Goal: Information Seeking & Learning: Learn about a topic

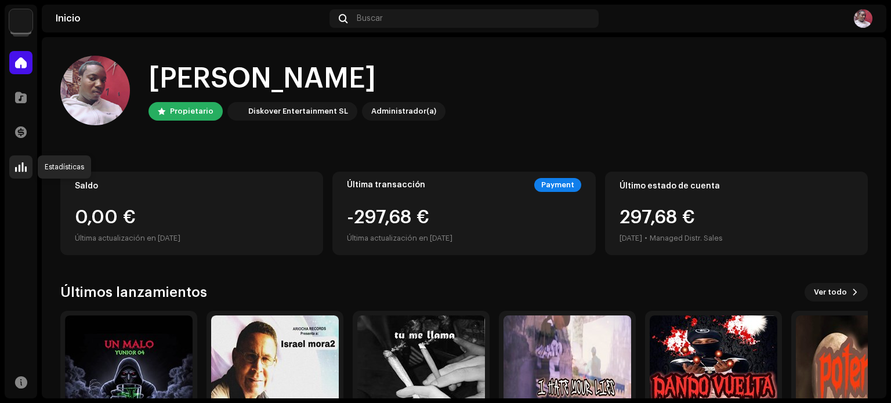
click at [21, 162] on span at bounding box center [21, 166] width 12 height 9
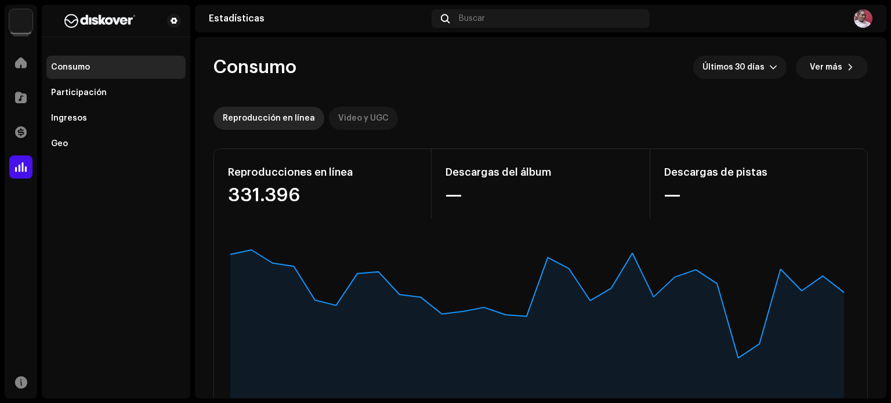
click at [382, 117] on p-tab "Video y UGC" at bounding box center [363, 118] width 69 height 23
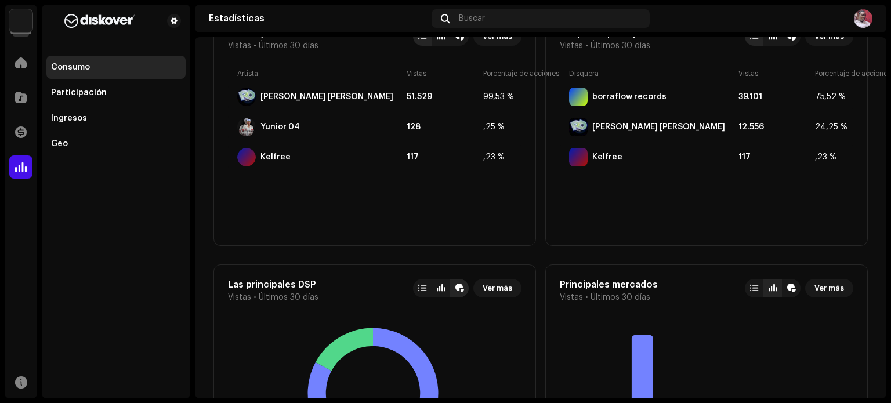
scroll to position [812, 0]
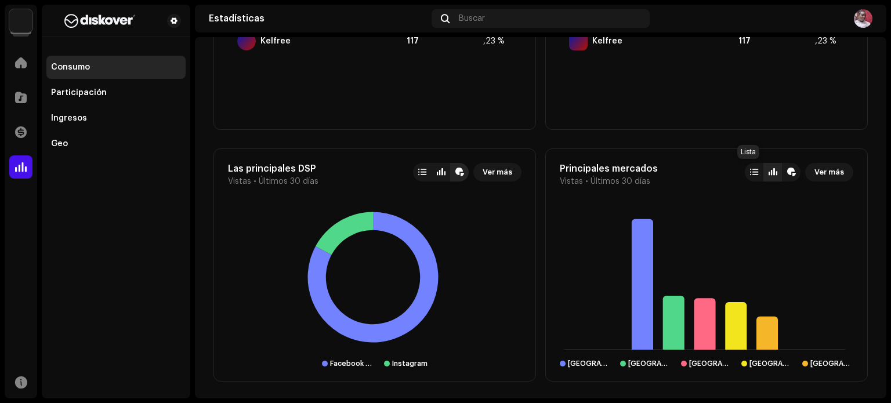
click at [750, 173] on div at bounding box center [754, 172] width 8 height 9
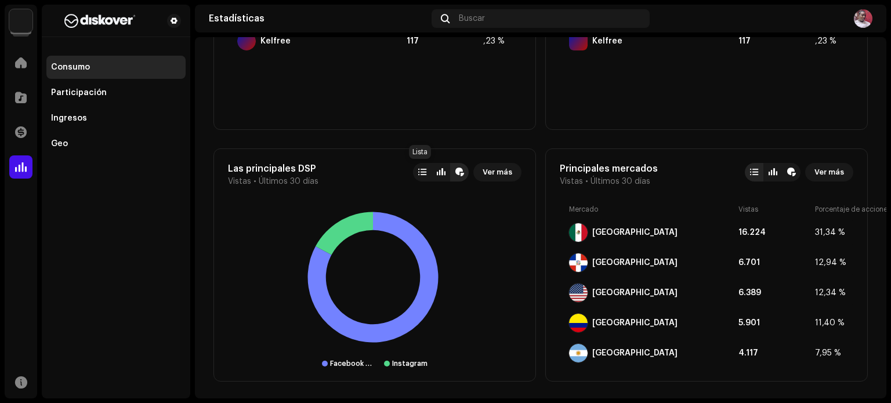
click at [422, 178] on div at bounding box center [422, 172] width 19 height 19
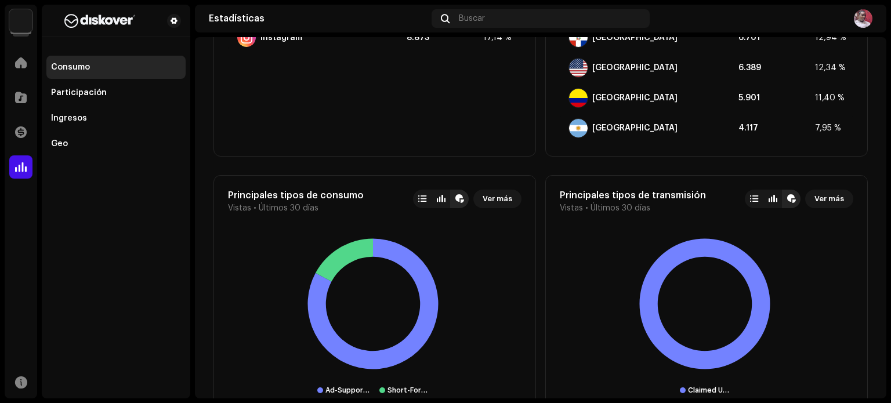
scroll to position [1044, 0]
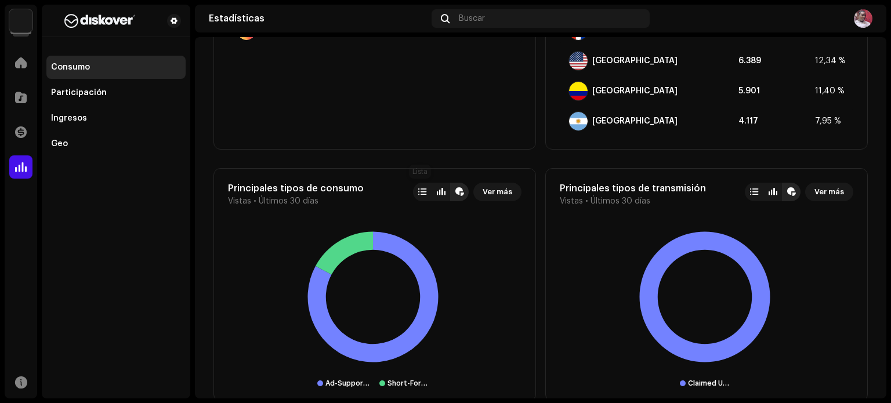
click at [413, 196] on div at bounding box center [422, 192] width 19 height 19
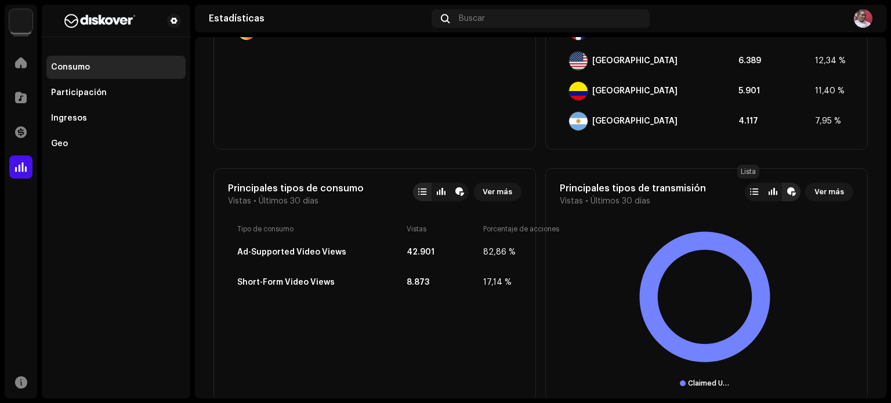
click at [754, 191] on div at bounding box center [754, 192] width 19 height 19
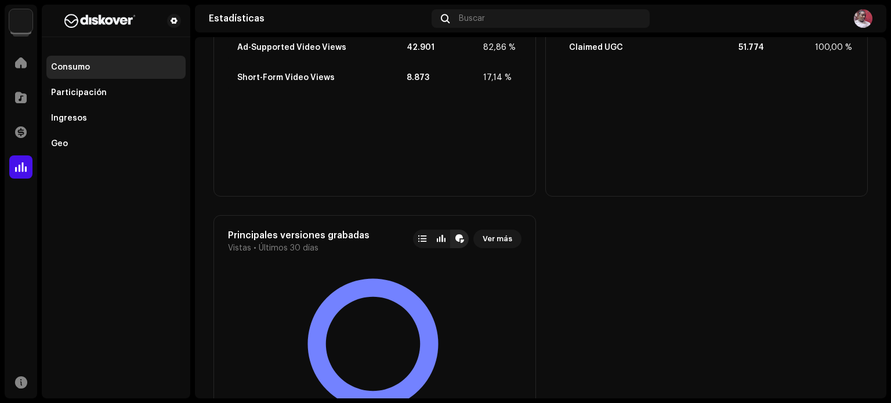
scroll to position [1316, 0]
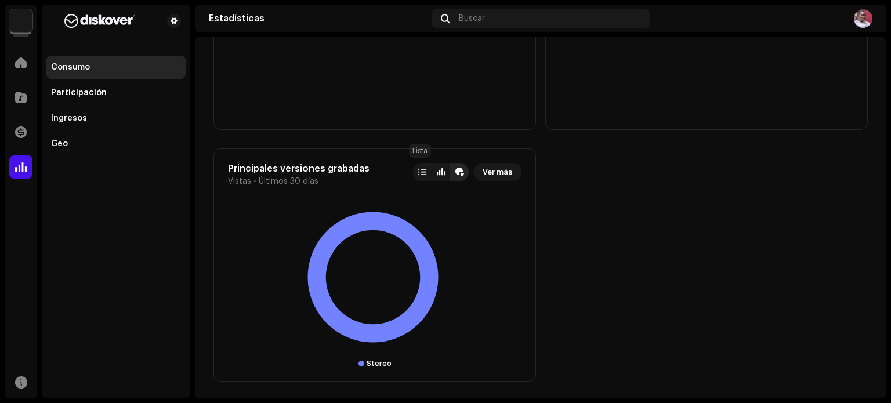
click at [422, 172] on div at bounding box center [422, 172] width 8 height 9
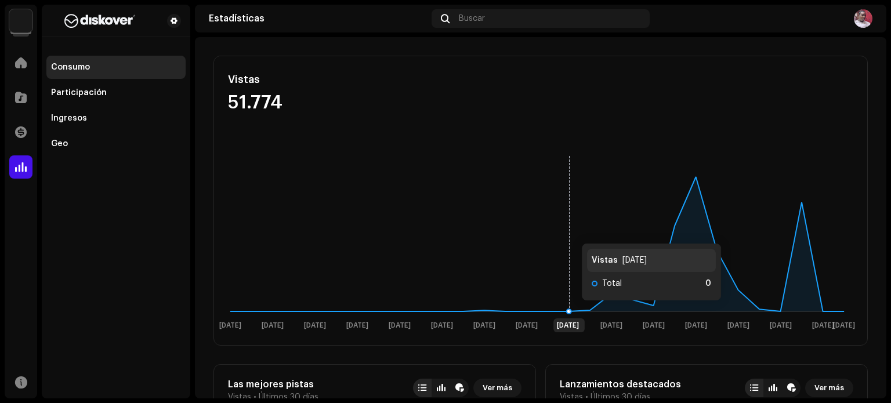
scroll to position [0, 0]
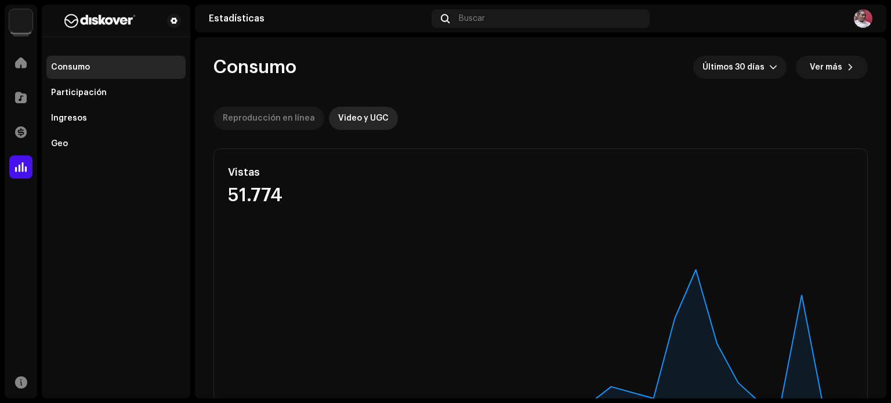
click at [244, 110] on div "Reproducción en línea" at bounding box center [269, 118] width 92 height 23
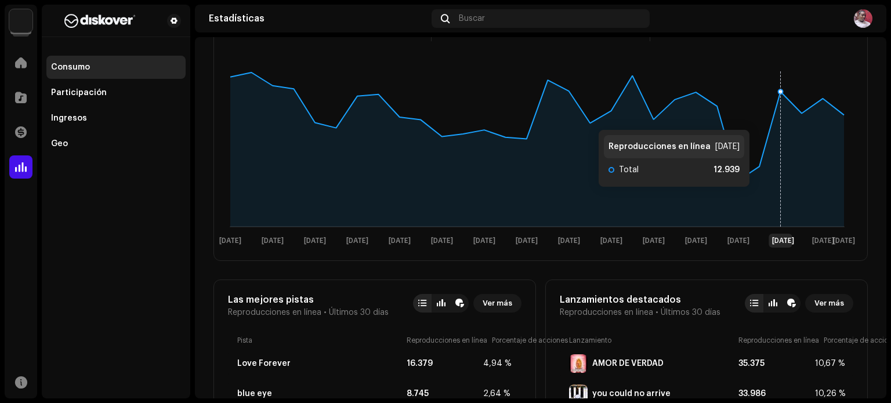
scroll to position [58, 0]
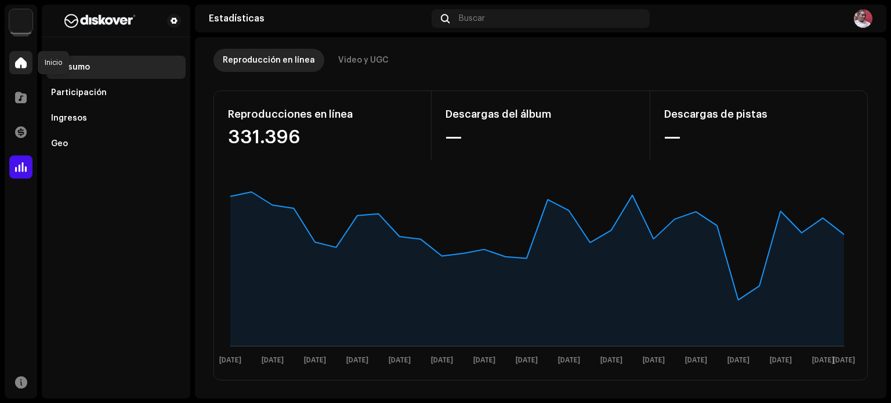
click at [26, 71] on div at bounding box center [20, 62] width 23 height 23
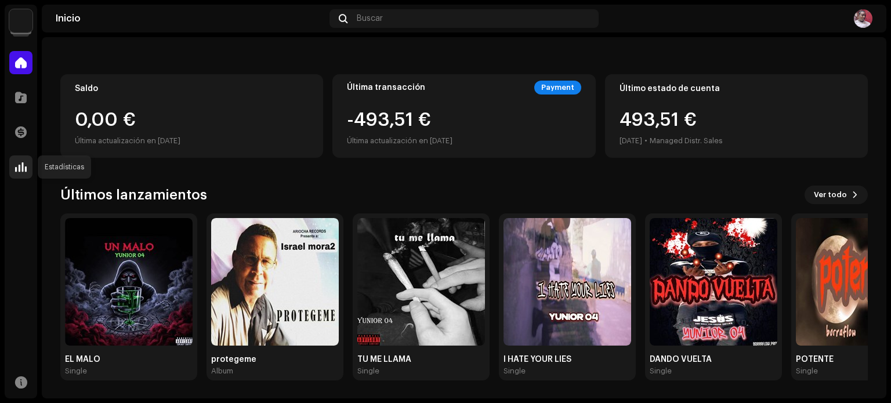
click at [21, 169] on span at bounding box center [21, 166] width 12 height 9
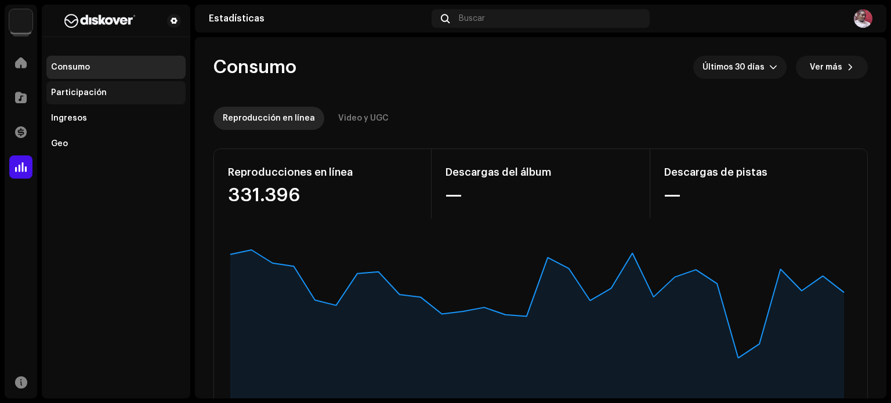
click at [79, 85] on div "Participación" at bounding box center [115, 92] width 139 height 23
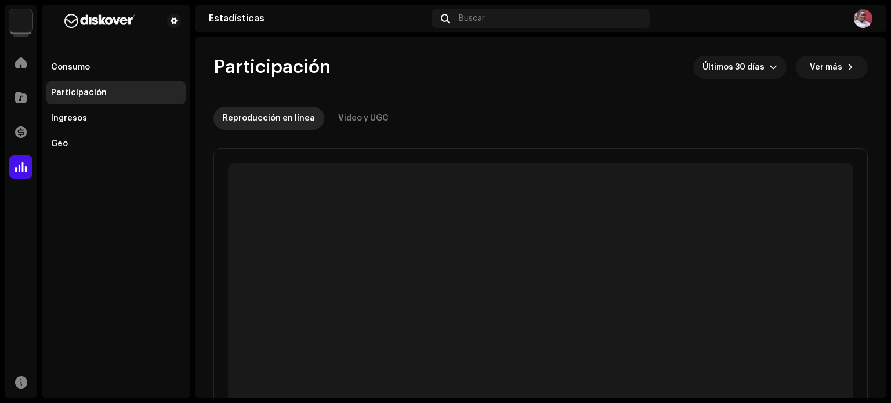
click at [86, 90] on div "Participación" at bounding box center [79, 92] width 56 height 9
click at [363, 118] on div "Video y UGC" at bounding box center [363, 118] width 50 height 23
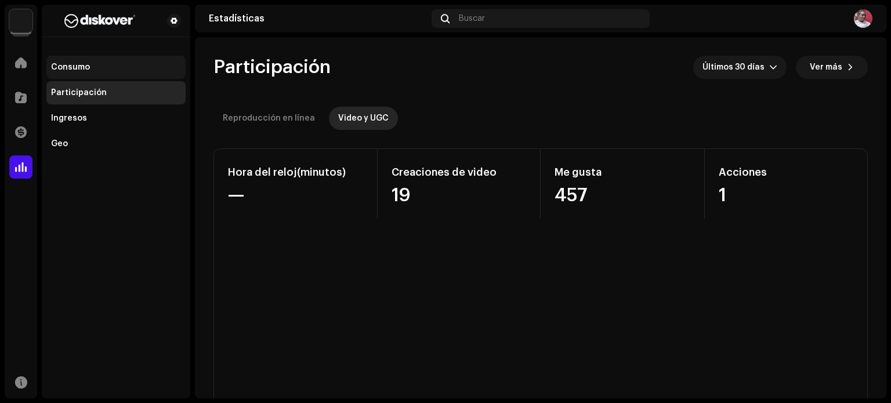
click at [86, 57] on div "Consumo" at bounding box center [115, 67] width 139 height 23
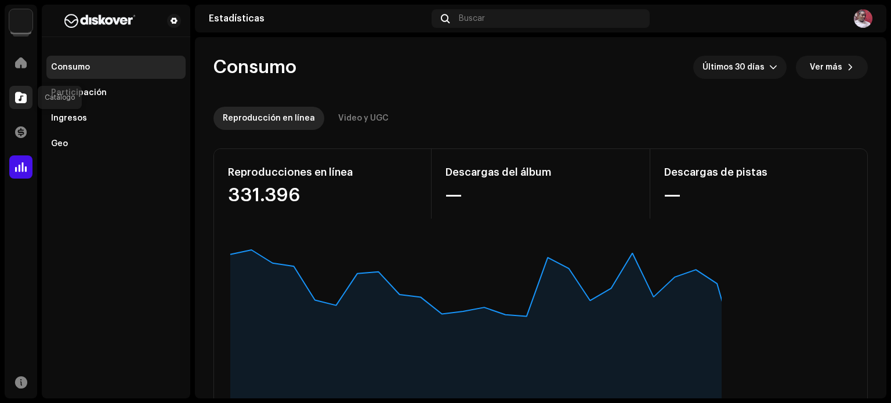
click at [21, 89] on div at bounding box center [20, 97] width 23 height 23
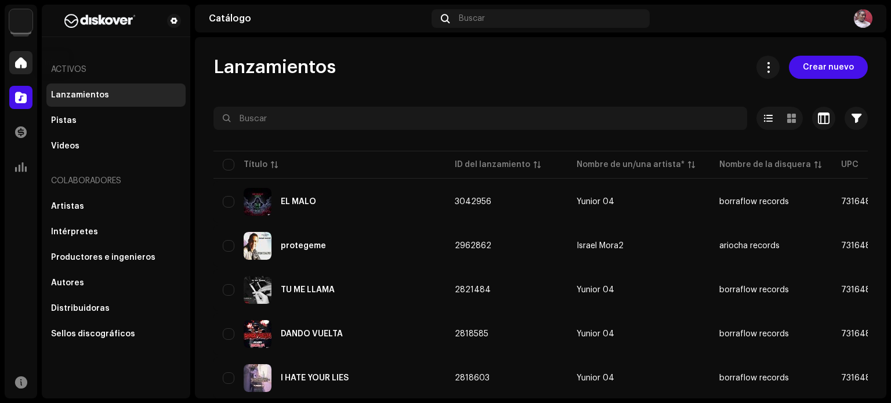
click at [26, 64] on span at bounding box center [21, 62] width 12 height 9
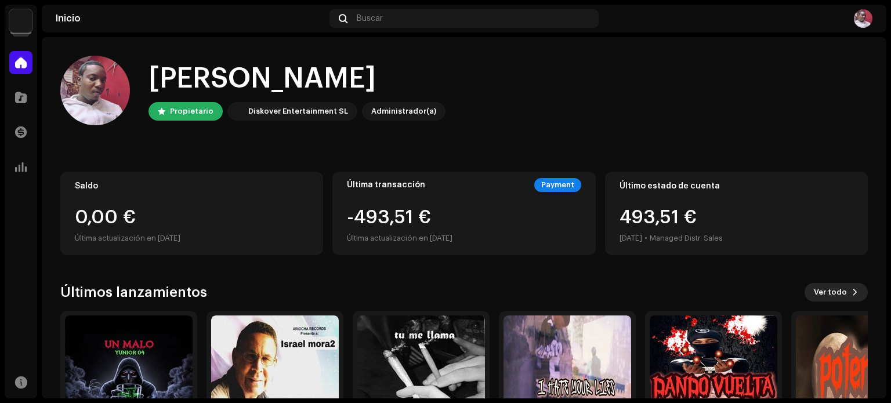
click at [841, 292] on button "Ver todo" at bounding box center [836, 292] width 63 height 19
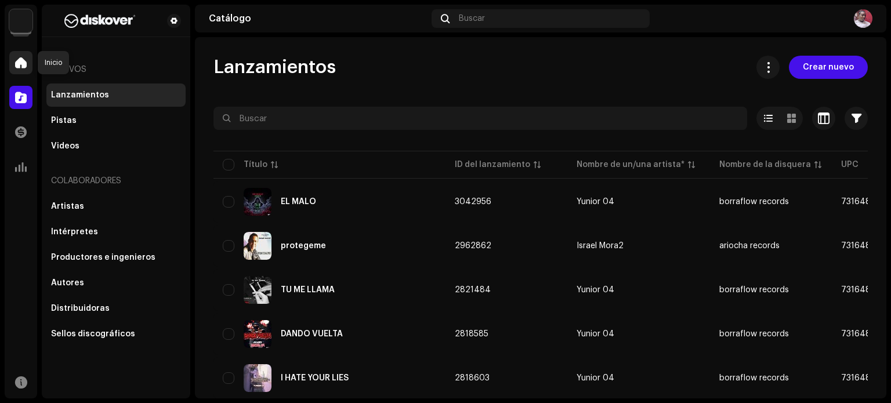
click at [16, 68] on div at bounding box center [20, 62] width 23 height 23
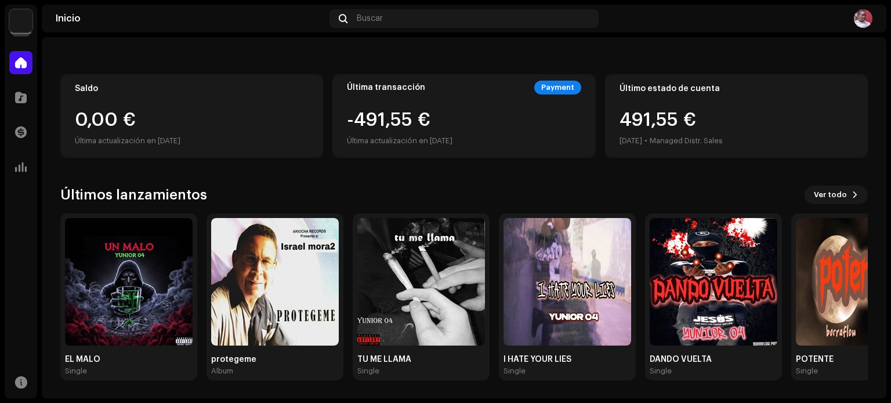
scroll to position [97, 0]
click at [16, 158] on div at bounding box center [20, 166] width 23 height 23
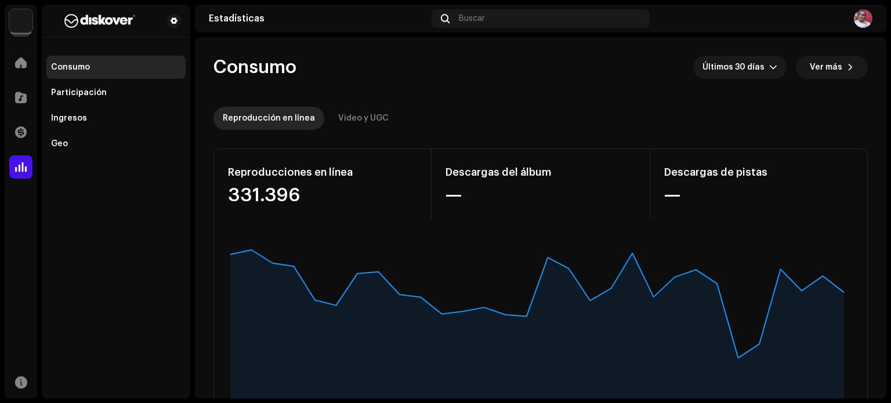
drag, startPoint x: 394, startPoint y: 120, endPoint x: 375, endPoint y: 120, distance: 18.6
click at [393, 120] on div "Reproducción en línea Video y UGC" at bounding box center [541, 118] width 654 height 23
click at [375, 120] on div "Video y UGC" at bounding box center [363, 118] width 50 height 23
